Goal: Information Seeking & Learning: Find specific fact

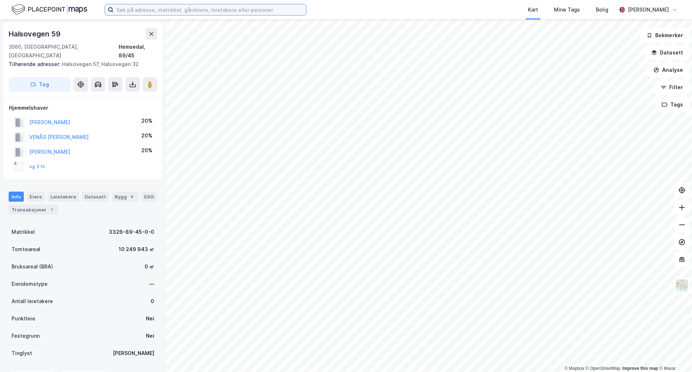
click at [159, 10] on input at bounding box center [210, 9] width 192 height 11
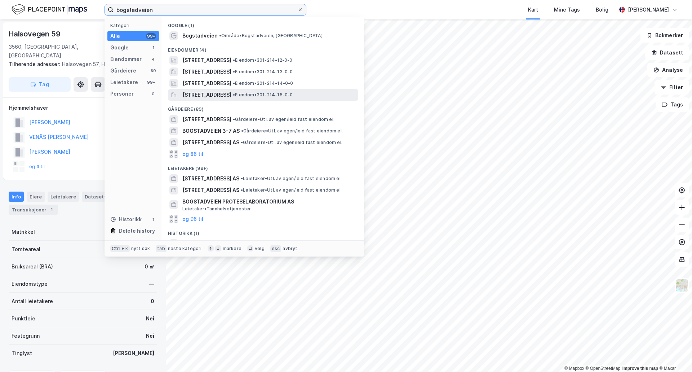
type input "bogstadveien"
click at [203, 97] on span "[STREET_ADDRESS]" at bounding box center [206, 94] width 49 height 9
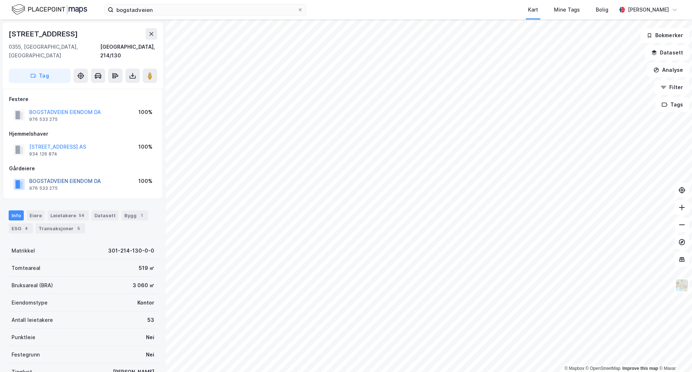
click at [0, 0] on button "BOGSTADVEIEN EIENDOM DA" at bounding box center [0, 0] width 0 height 0
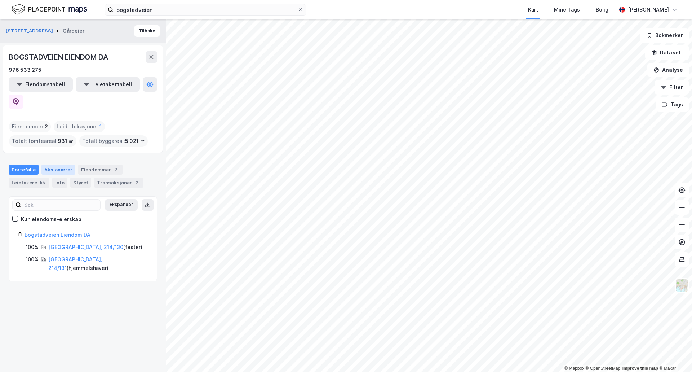
click at [55, 164] on div "Aksjonærer" at bounding box center [58, 169] width 34 height 10
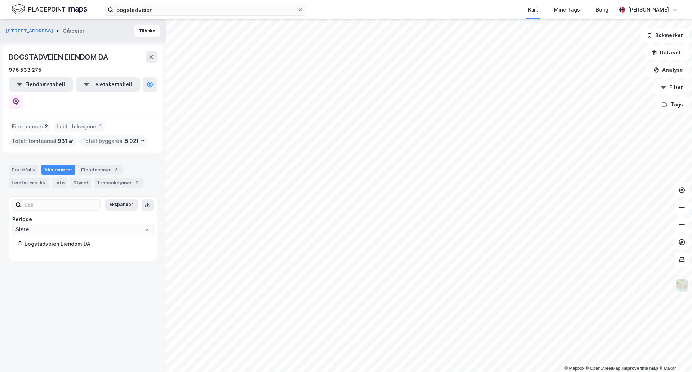
click at [65, 239] on div "Bogstadveien Eiendom DA" at bounding box center [87, 243] width 124 height 9
click at [139, 30] on button "Tilbake" at bounding box center [147, 31] width 26 height 12
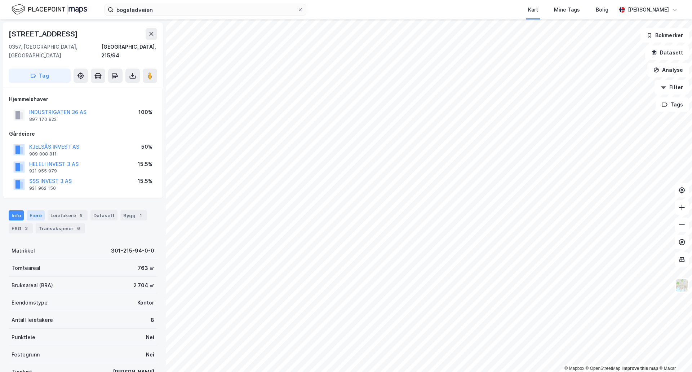
click at [31, 210] on div "Eiere" at bounding box center [36, 215] width 18 height 10
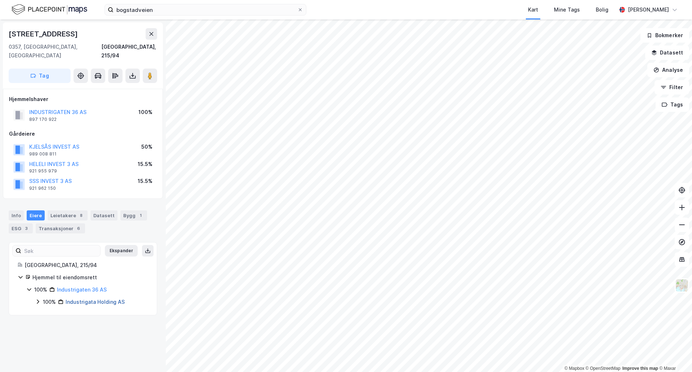
click at [93, 298] on link "Industrigata Holding AS" at bounding box center [95, 301] width 59 height 6
click at [0, 0] on button "HELELI INVEST 3 AS" at bounding box center [0, 0] width 0 height 0
